Goal: Task Accomplishment & Management: Use online tool/utility

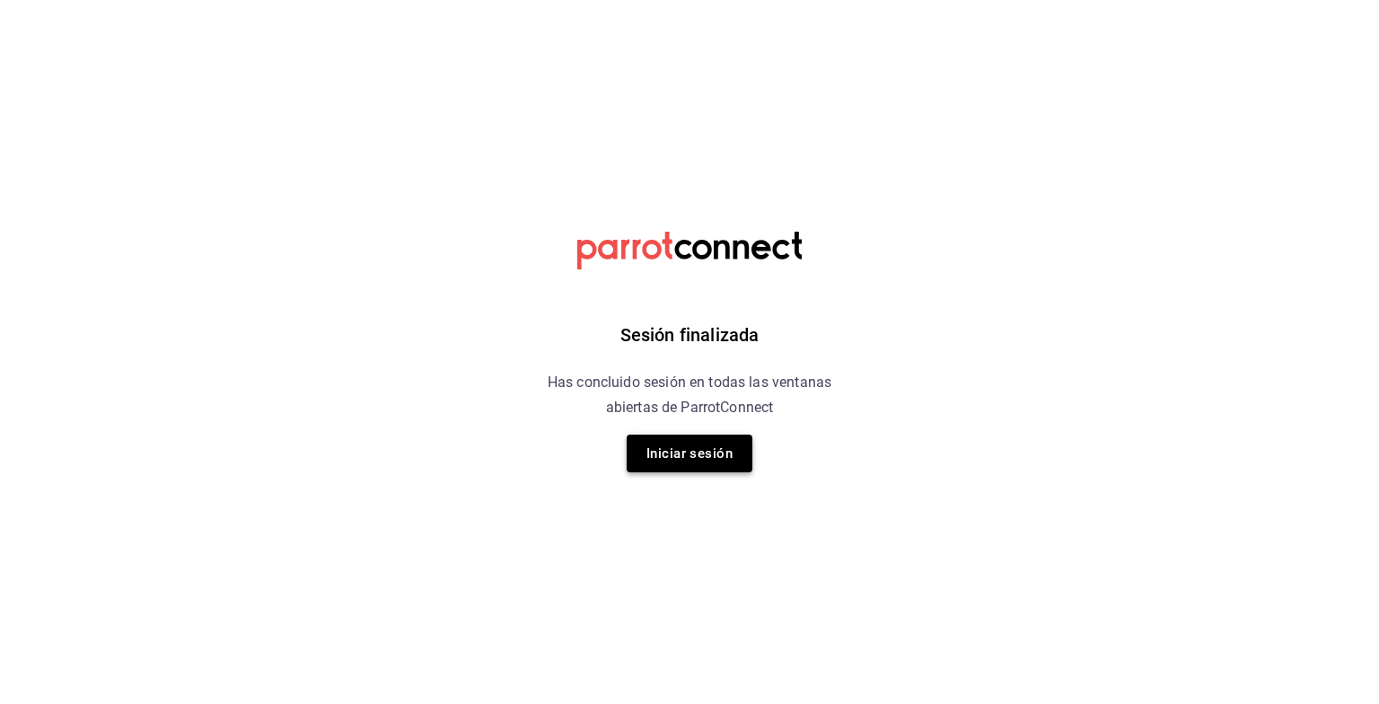
click at [661, 444] on button "Iniciar sesión" at bounding box center [689, 453] width 126 height 38
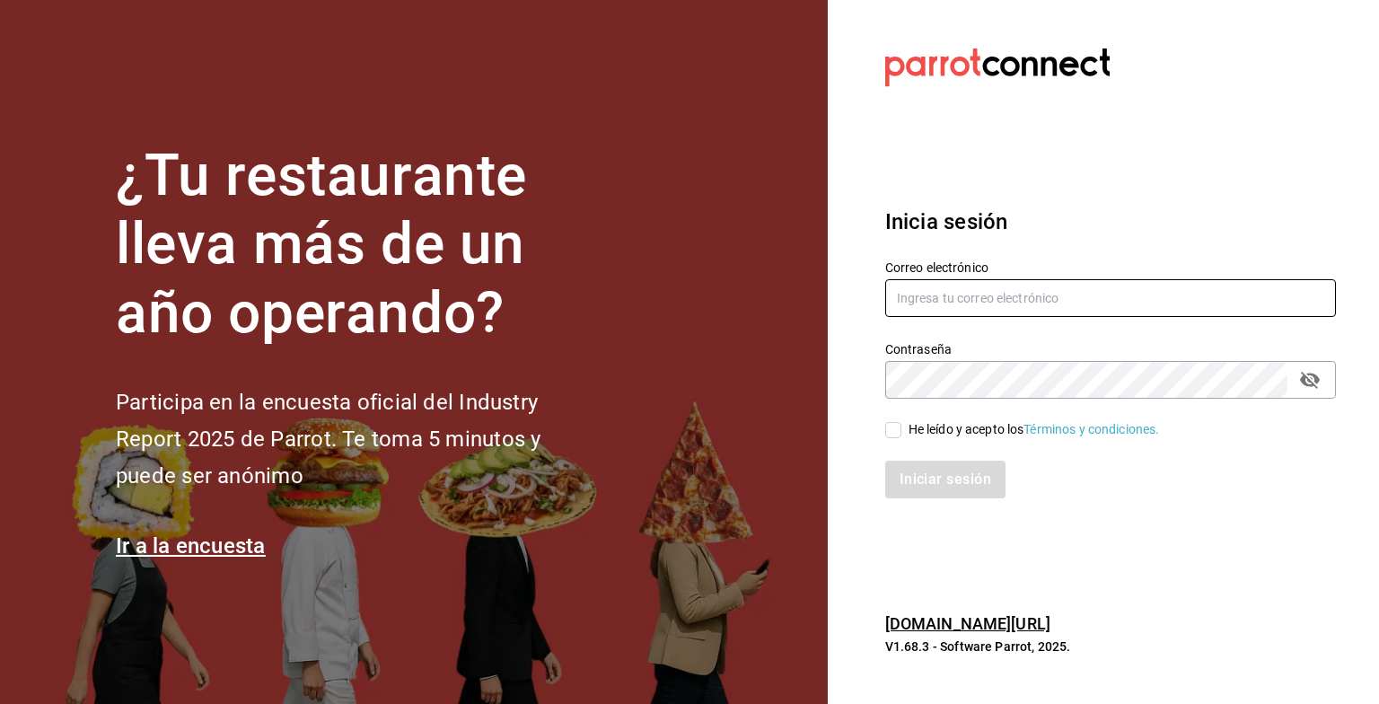
type input "[EMAIL_ADDRESS][DOMAIN_NAME]"
click at [889, 430] on input "He leído y acepto los Términos y condiciones." at bounding box center [893, 430] width 16 height 16
checkbox input "true"
click at [908, 479] on button "Iniciar sesión" at bounding box center [946, 479] width 122 height 38
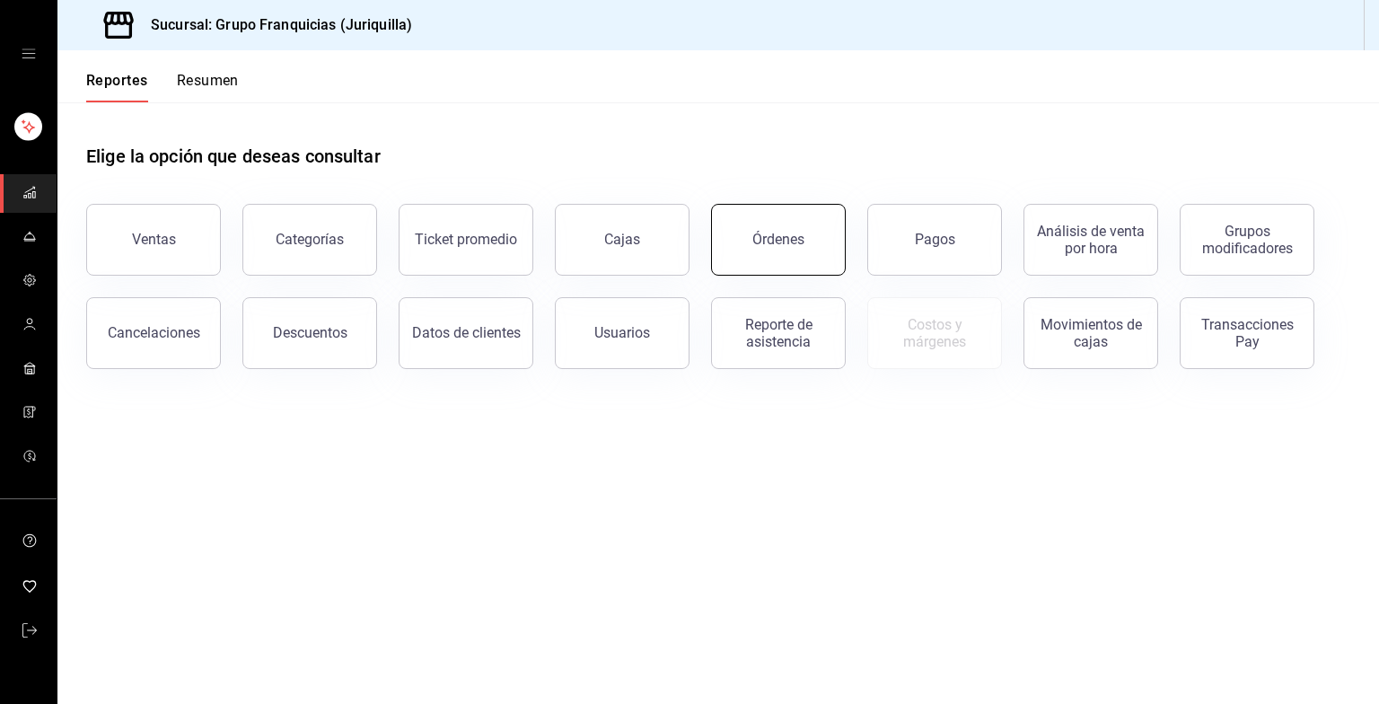
click at [750, 223] on button "Órdenes" at bounding box center [778, 240] width 135 height 72
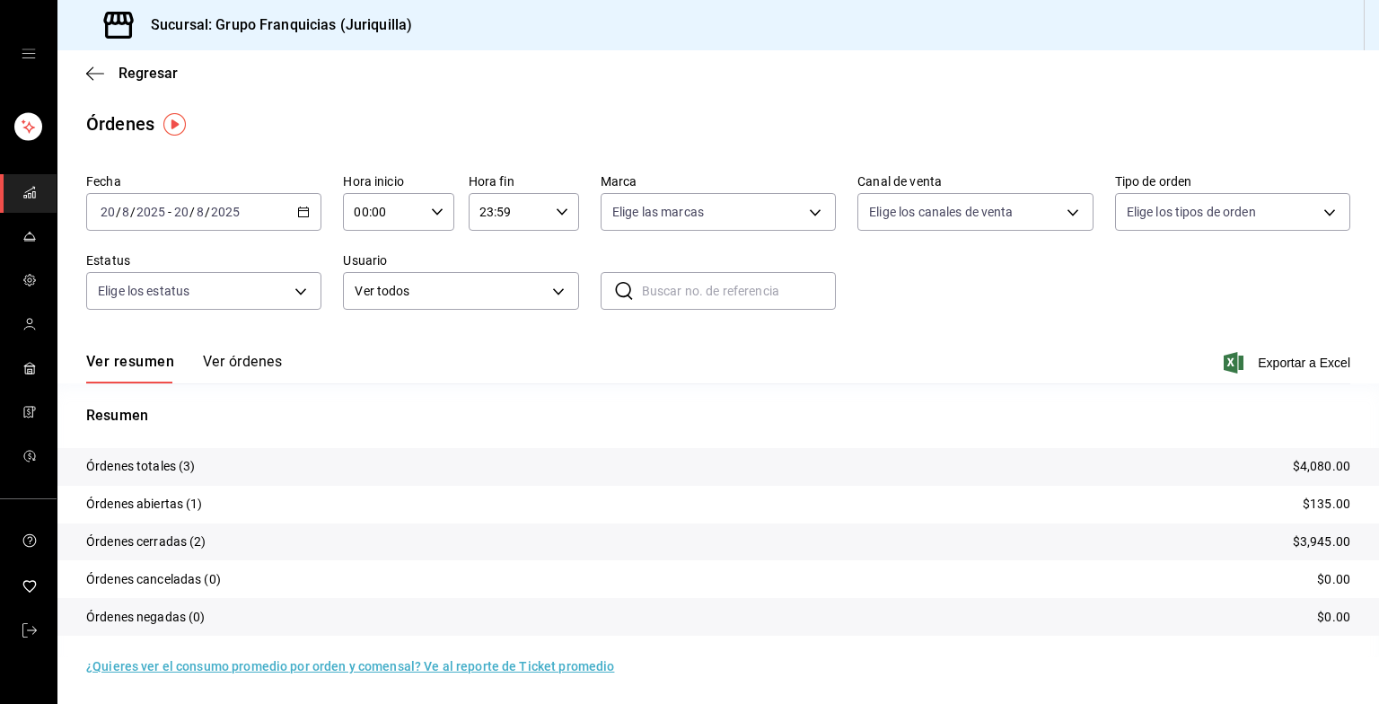
click at [278, 203] on div "[DATE] [DATE] - [DATE] [DATE]" at bounding box center [203, 212] width 235 height 38
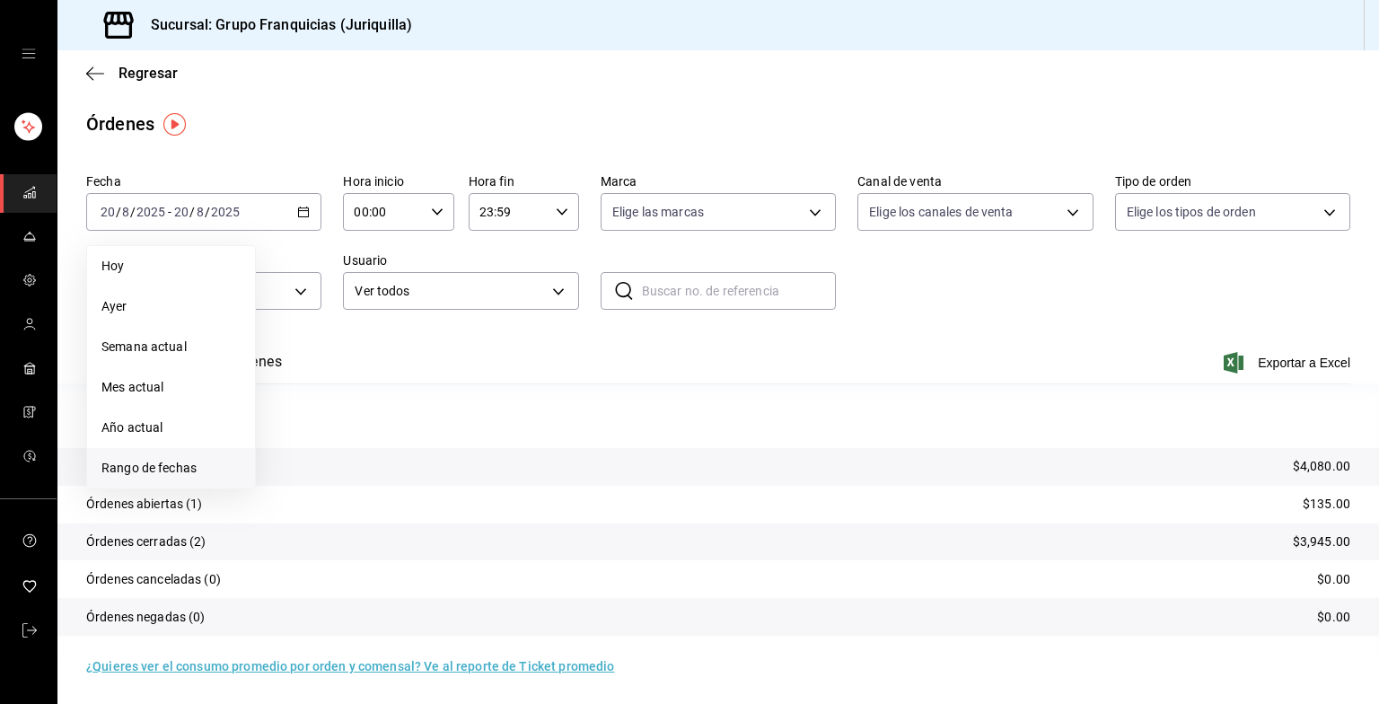
click at [134, 469] on span "Rango de fechas" at bounding box center [170, 468] width 139 height 19
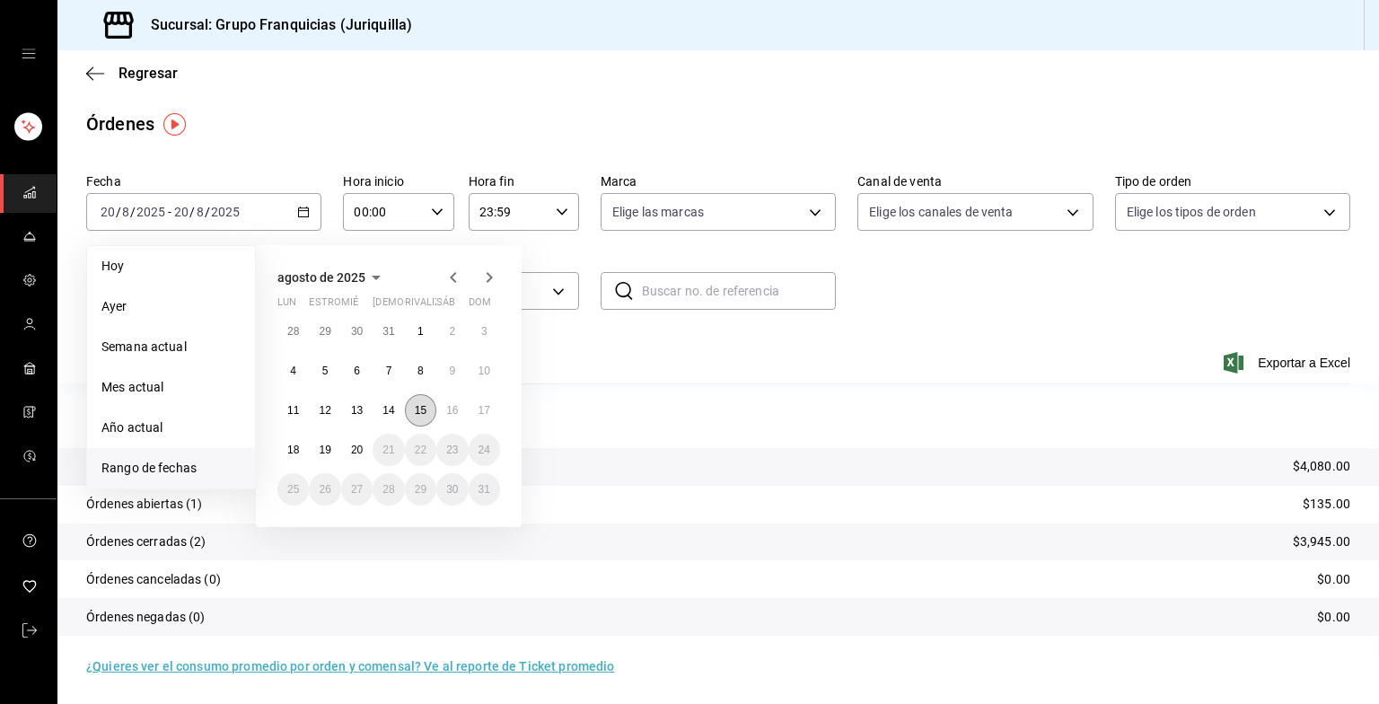
click at [418, 416] on button "15" at bounding box center [420, 410] width 31 height 32
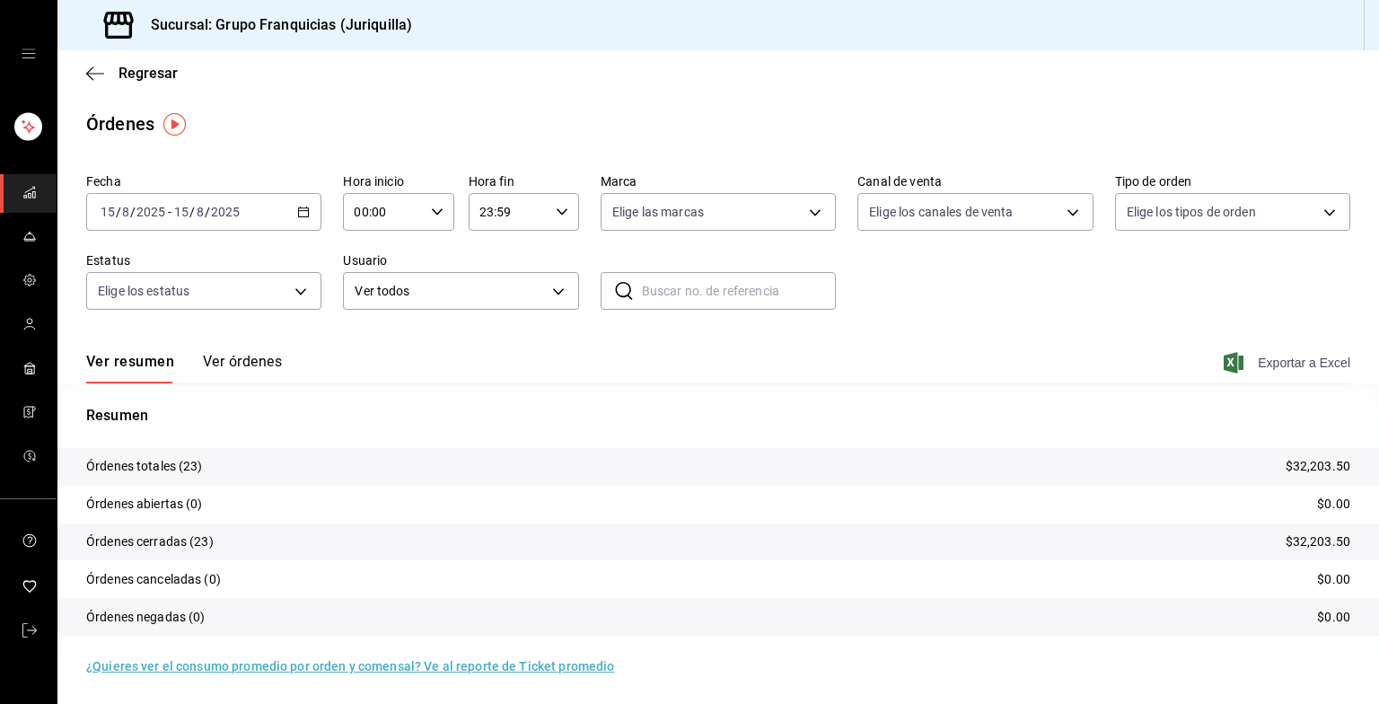
click at [1231, 370] on span "Exportar a Excel" at bounding box center [1288, 363] width 123 height 22
click at [696, 57] on div "Regresar" at bounding box center [717, 73] width 1321 height 46
click at [102, 68] on icon "button" at bounding box center [95, 74] width 18 height 16
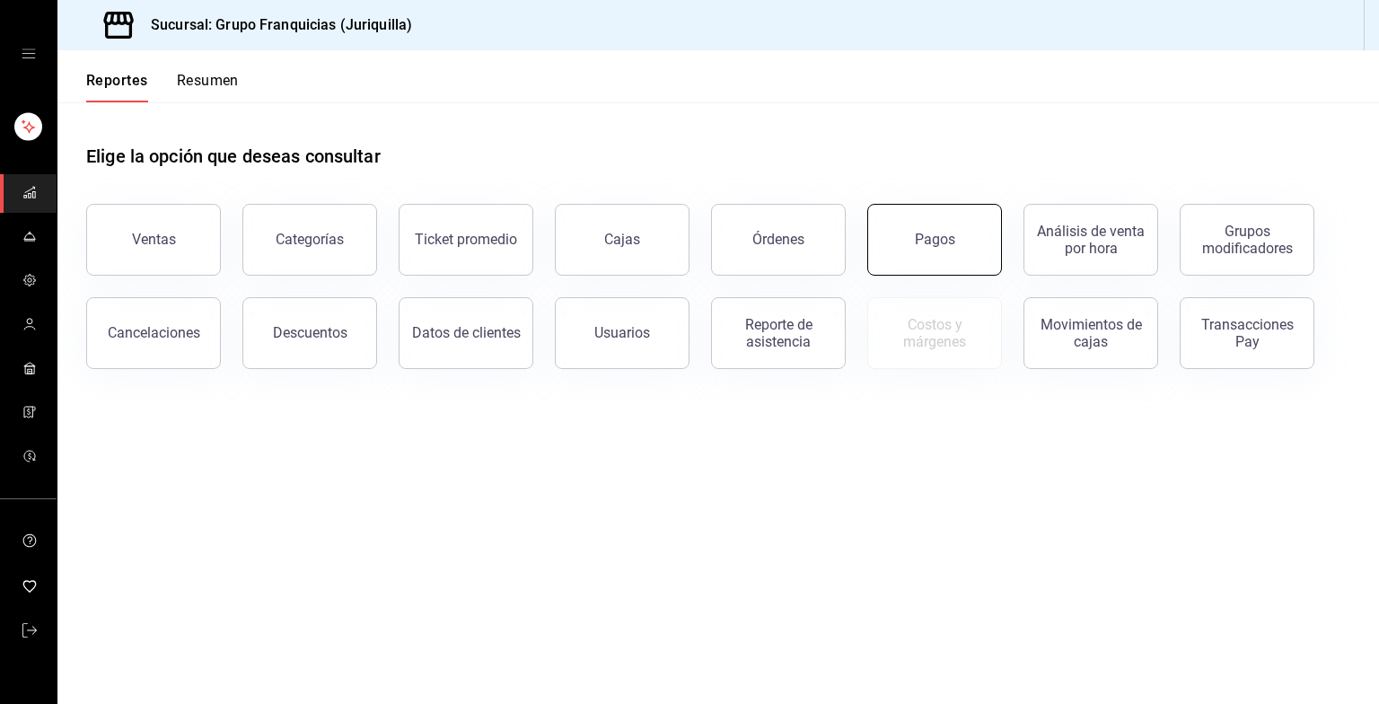
click at [903, 258] on button "Pagos" at bounding box center [934, 240] width 135 height 72
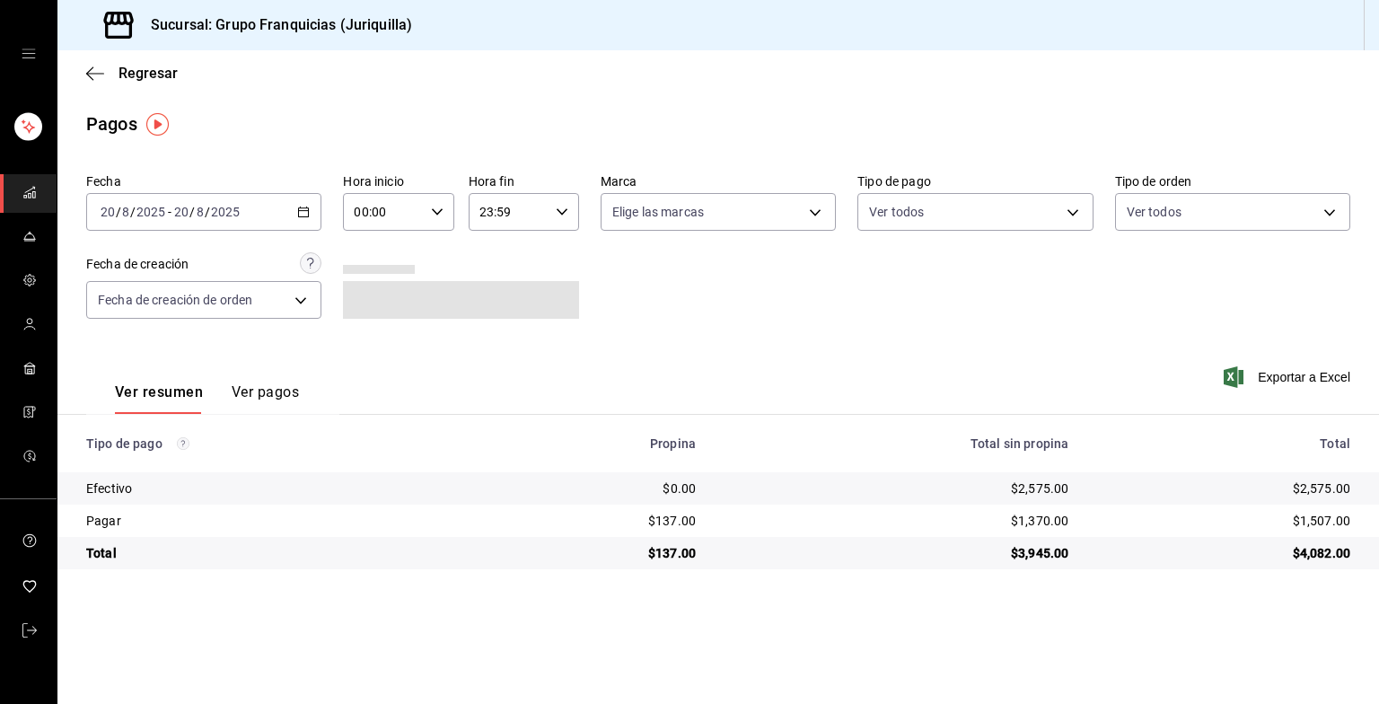
click at [315, 211] on div "[DATE] [DATE] - [DATE] [DATE]" at bounding box center [203, 212] width 235 height 38
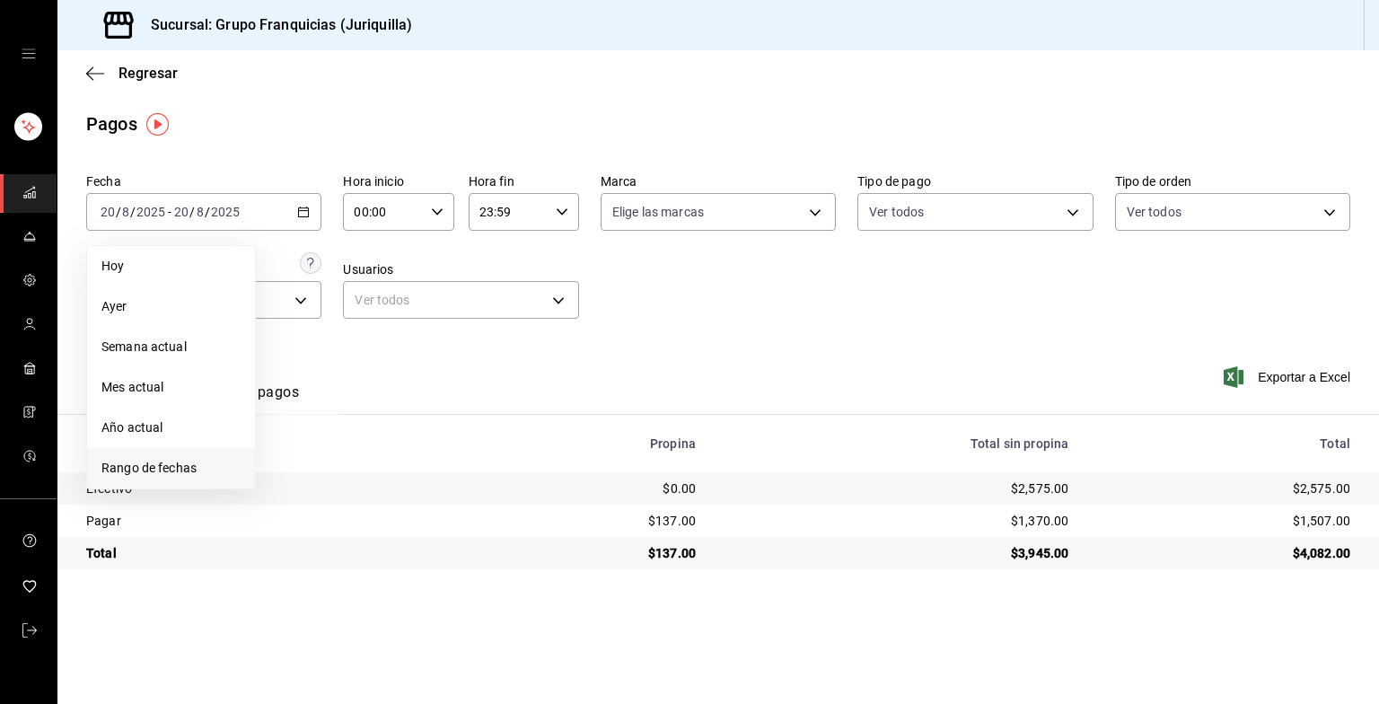
click at [153, 473] on span "Rango de fechas" at bounding box center [170, 468] width 139 height 19
click at [418, 414] on abbr "15" at bounding box center [421, 410] width 12 height 13
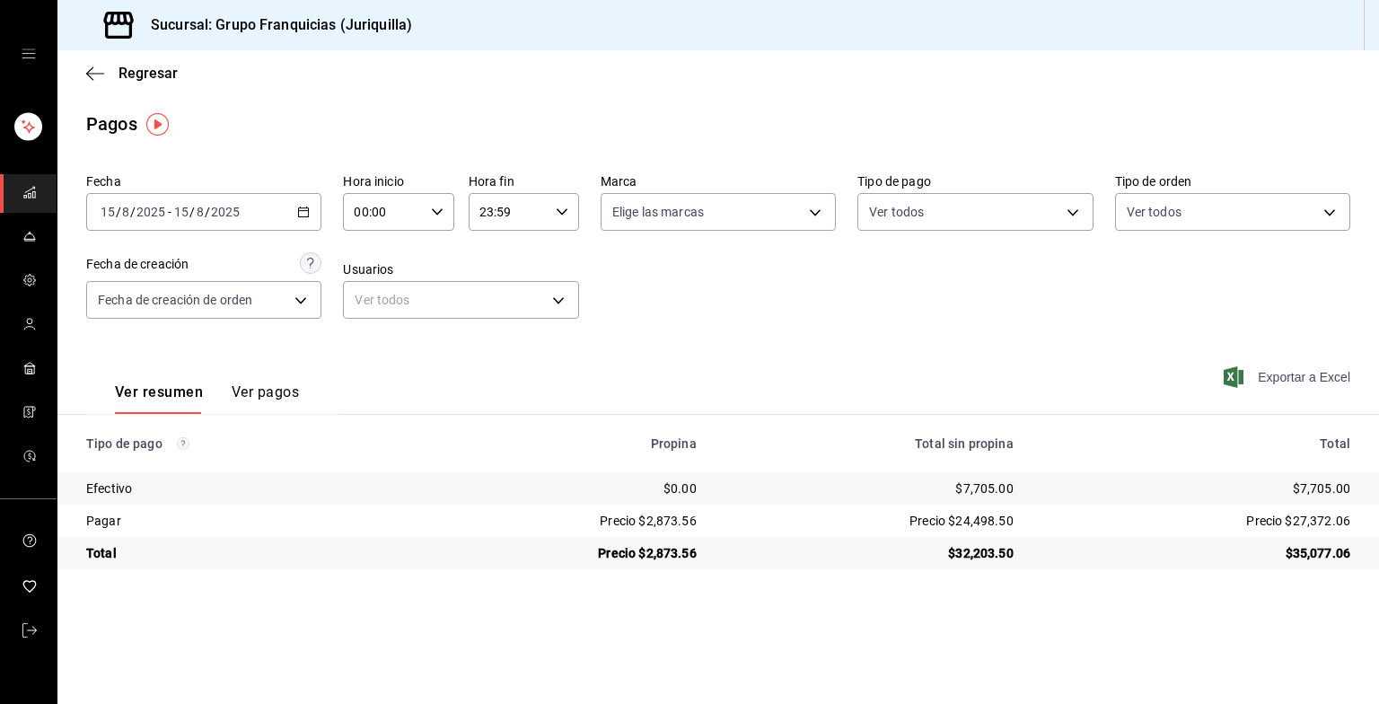
click at [1314, 370] on font "Exportar a Excel" at bounding box center [1303, 377] width 92 height 14
